Goal: Check status: Check status

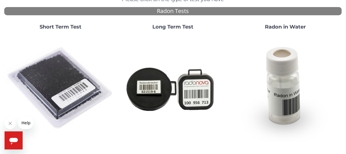
scroll to position [75, 0]
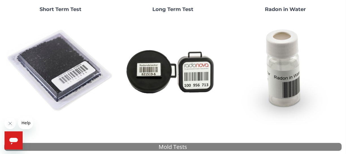
click at [68, 69] on img at bounding box center [61, 71] width 108 height 108
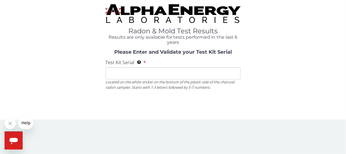
scroll to position [0, 0]
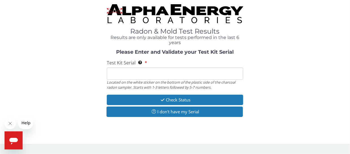
click at [123, 74] on input "Test Kit Serial Located on the white sticker on the bottom of the plastic side …" at bounding box center [175, 74] width 137 height 12
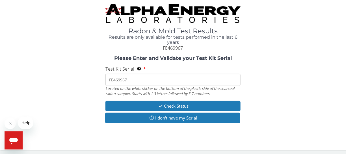
type input "FE469967"
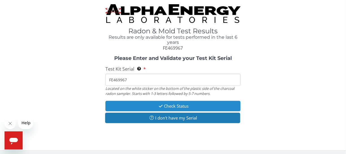
click at [175, 106] on button "Check Status" at bounding box center [172, 106] width 135 height 10
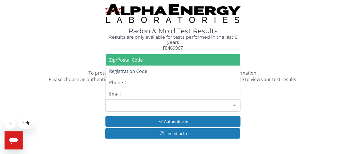
click at [235, 104] on div at bounding box center [234, 105] width 11 height 11
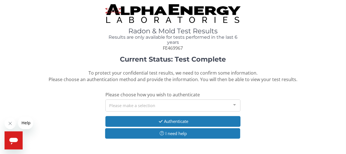
click at [235, 104] on div at bounding box center [234, 105] width 11 height 11
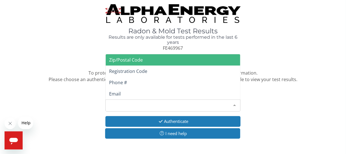
click at [234, 103] on div at bounding box center [234, 105] width 11 height 11
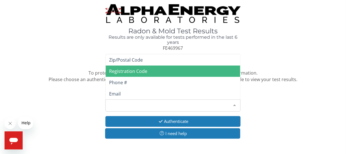
click at [145, 71] on span "Registration Code" at bounding box center [128, 71] width 38 height 6
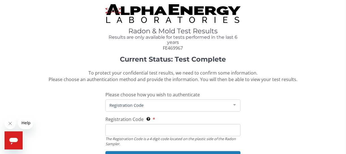
click at [128, 103] on span "Registration Code" at bounding box center [168, 105] width 121 height 6
click at [111, 132] on input "Registration Code The Registration Code is a 4 digit code located on the plasti…" at bounding box center [172, 130] width 135 height 12
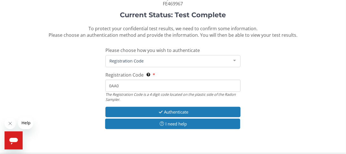
scroll to position [49, 0]
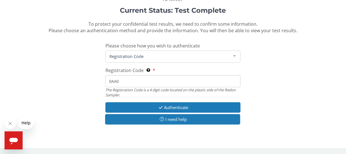
type input "0AA0"
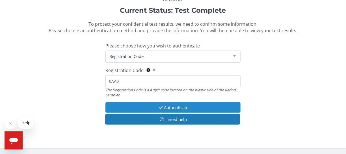
click at [178, 105] on button "Authenticate" at bounding box center [172, 107] width 135 height 10
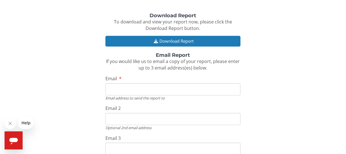
scroll to position [71, 0]
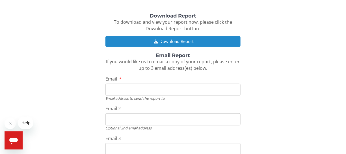
click at [198, 42] on button "Download Report" at bounding box center [172, 41] width 135 height 10
